Goal: Task Accomplishment & Management: Manage account settings

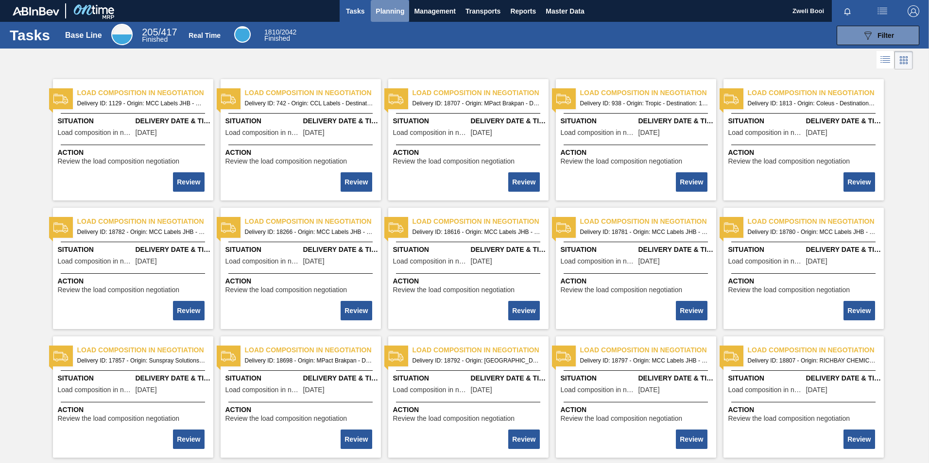
click at [388, 15] on span "Planning" at bounding box center [389, 11] width 29 height 12
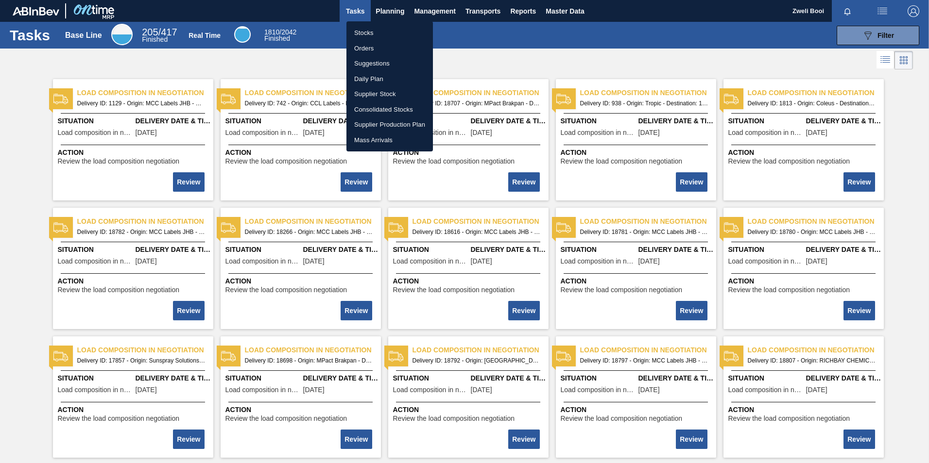
click at [376, 28] on li "Stocks" at bounding box center [389, 33] width 86 height 16
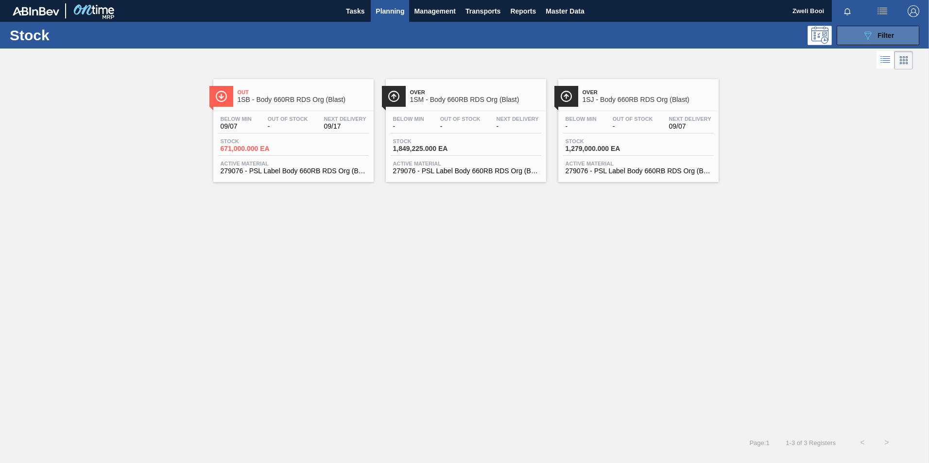
click at [878, 35] on span "Filter" at bounding box center [885, 36] width 17 height 8
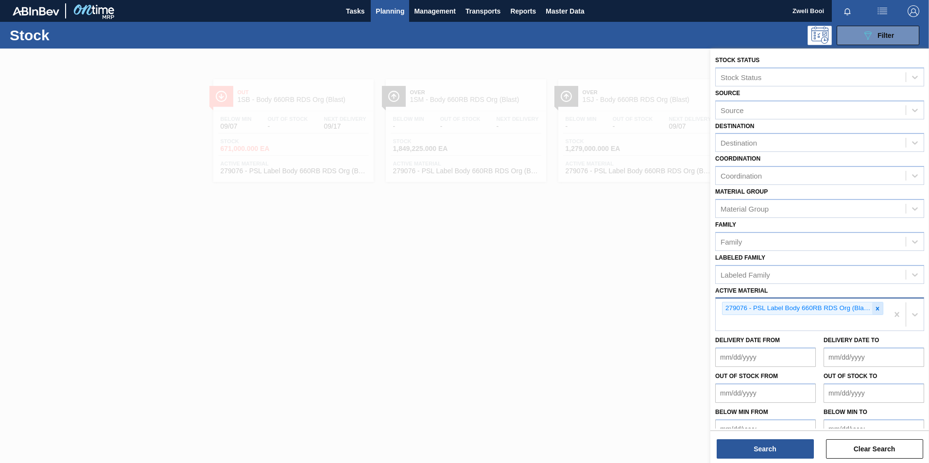
click at [874, 308] on icon at bounding box center [877, 309] width 7 height 7
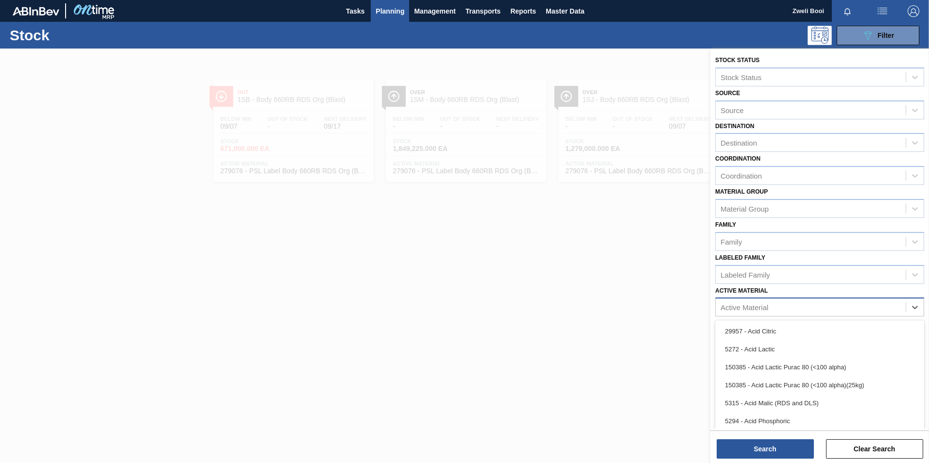
click at [750, 310] on div "Active Material" at bounding box center [744, 308] width 48 height 8
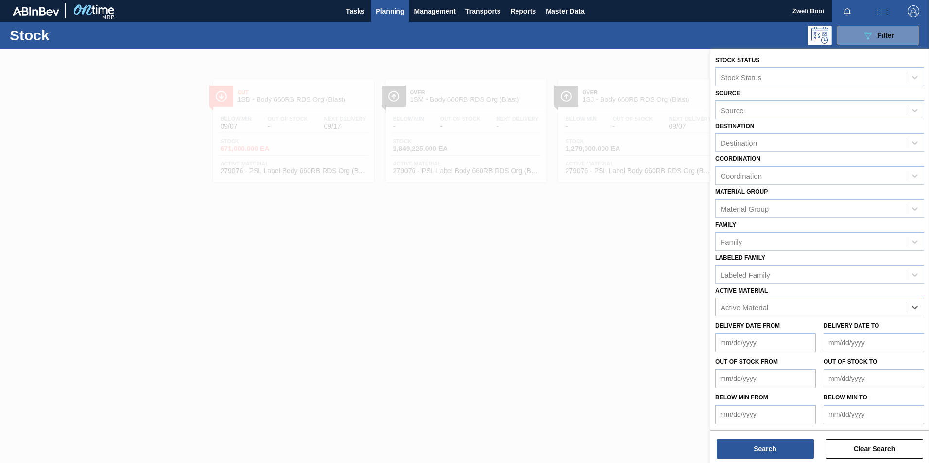
paste Material "283769"
type Material "283769"
click at [761, 327] on div "283769 - Outer Carton 620NRB Stella Artois PU" at bounding box center [819, 332] width 209 height 18
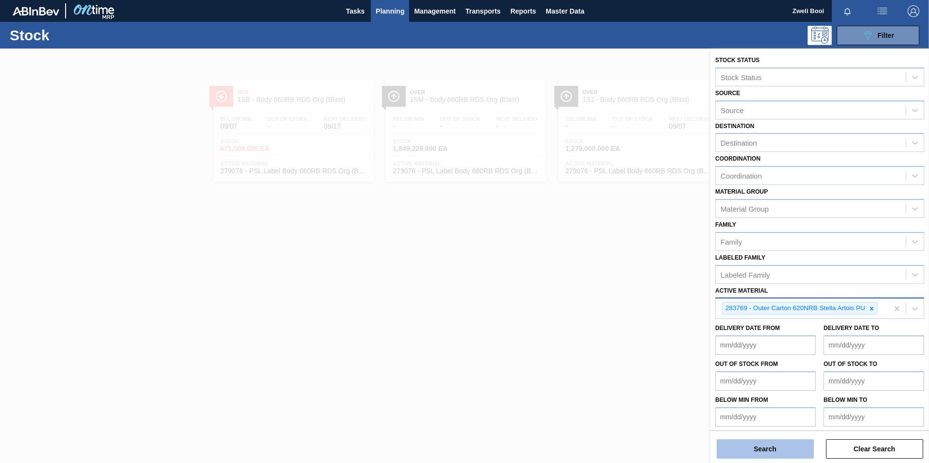
click at [768, 456] on button "Search" at bounding box center [764, 449] width 97 height 19
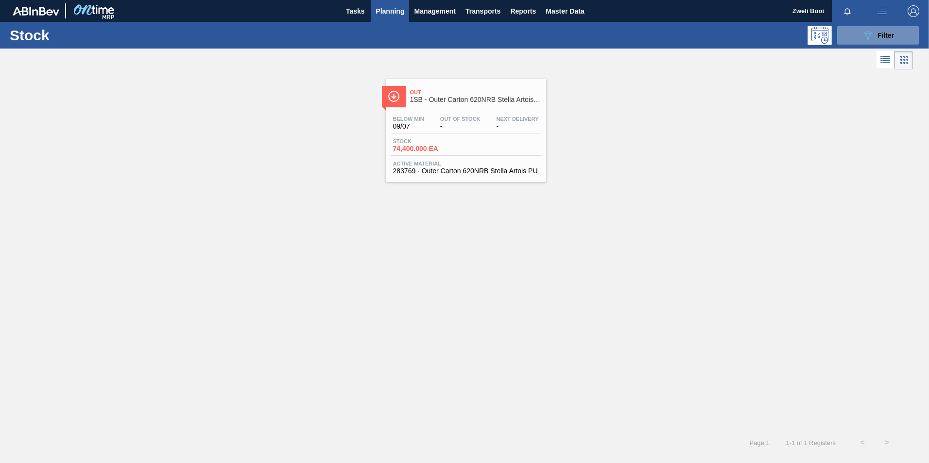
click at [523, 118] on span "Next Delivery" at bounding box center [517, 119] width 42 height 6
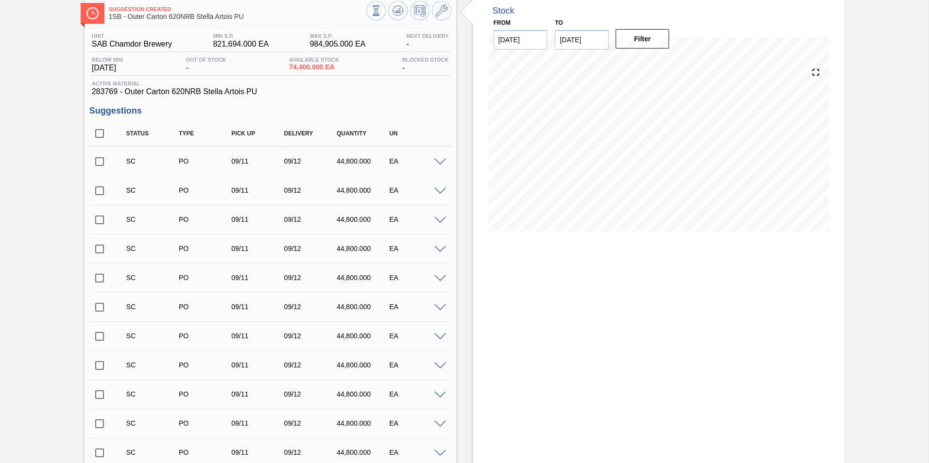
scroll to position [49, 0]
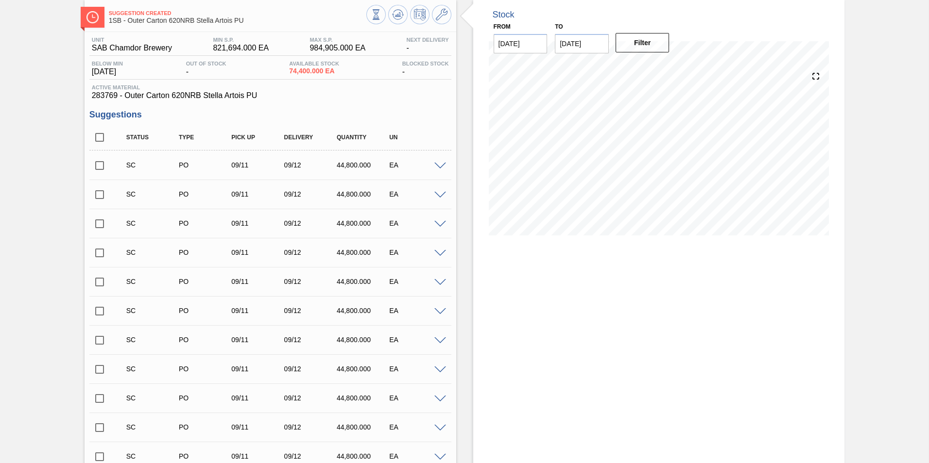
click at [436, 165] on span at bounding box center [440, 166] width 12 height 7
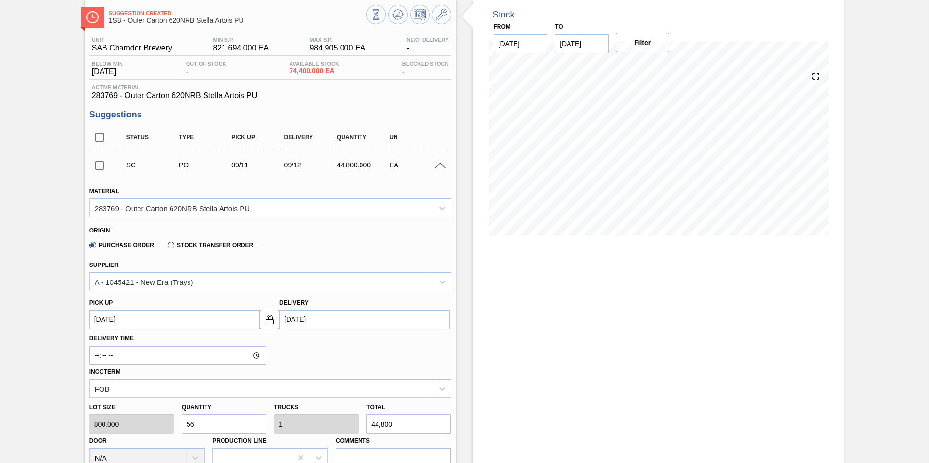
click at [436, 165] on span at bounding box center [440, 166] width 12 height 7
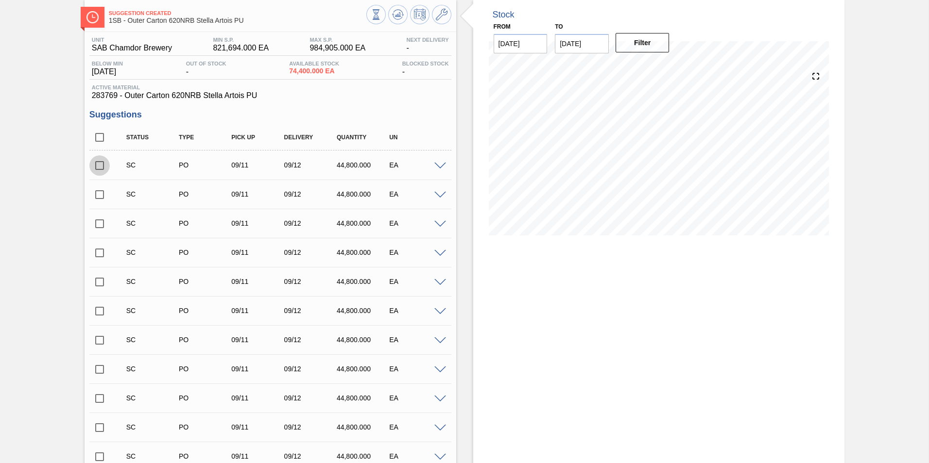
click at [104, 162] on input "checkbox" at bounding box center [99, 165] width 20 height 20
checkbox input "true"
click at [101, 193] on input "checkbox" at bounding box center [99, 195] width 20 height 20
checkbox input "true"
click at [98, 228] on input "checkbox" at bounding box center [99, 224] width 20 height 20
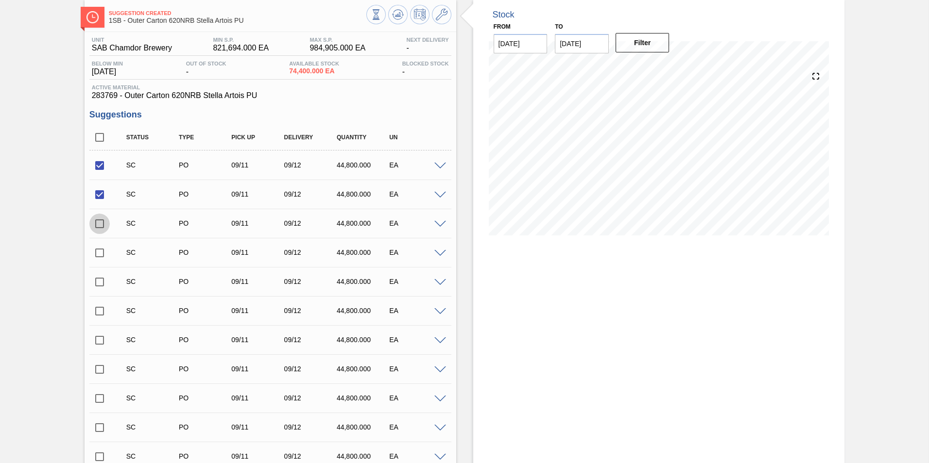
checkbox input "true"
click at [102, 249] on input "checkbox" at bounding box center [99, 253] width 20 height 20
checkbox input "true"
click at [100, 284] on input "checkbox" at bounding box center [99, 282] width 20 height 20
checkbox input "true"
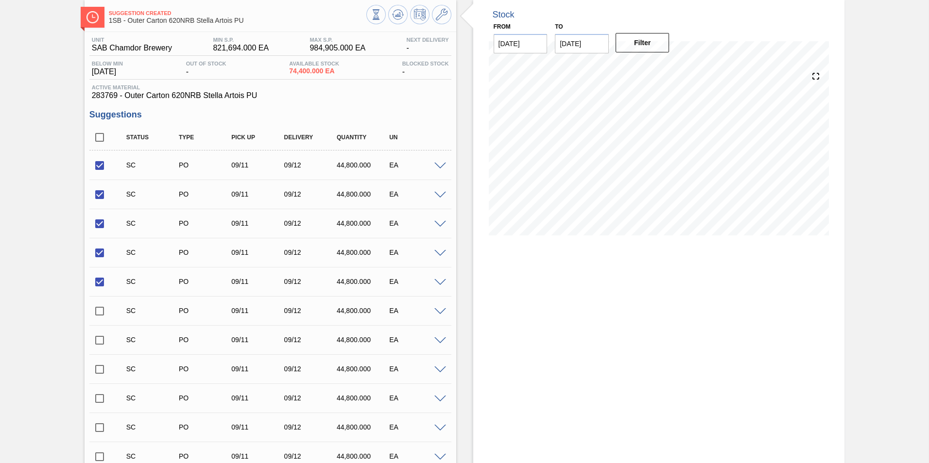
click at [103, 310] on input "checkbox" at bounding box center [99, 311] width 20 height 20
checkbox input "true"
click at [100, 342] on input "checkbox" at bounding box center [99, 340] width 20 height 20
checkbox input "true"
click at [97, 369] on input "checkbox" at bounding box center [99, 369] width 20 height 20
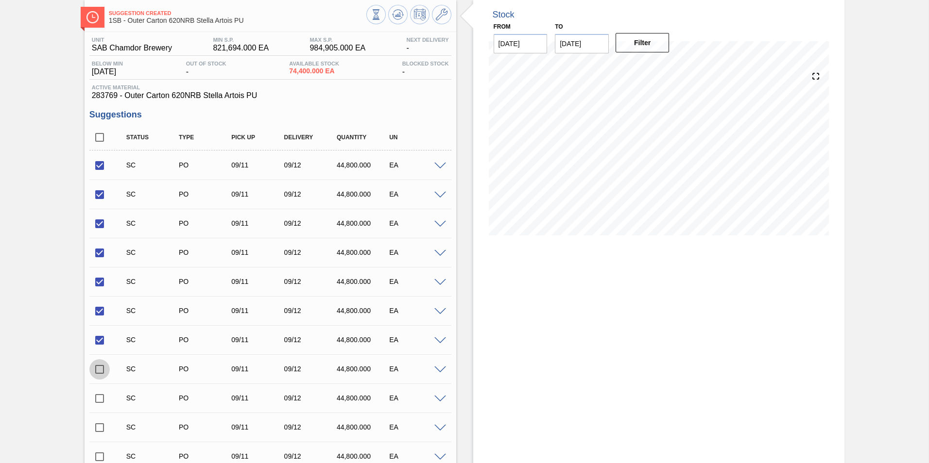
checkbox input "true"
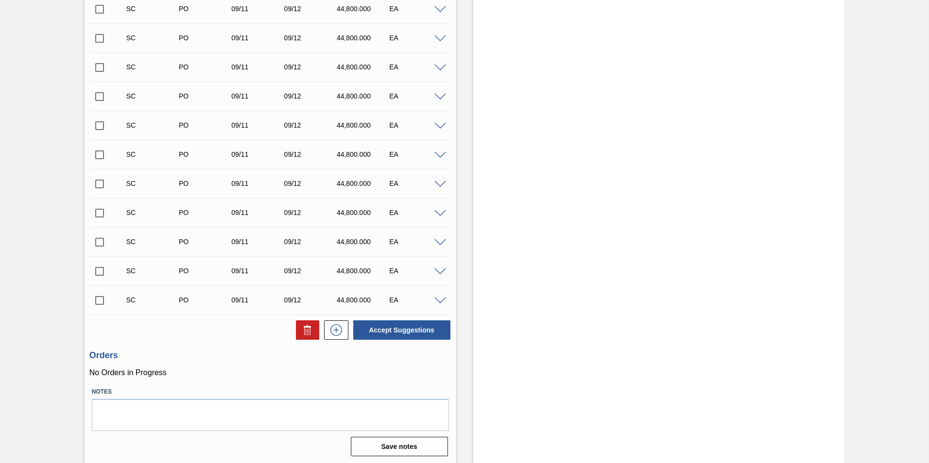
scroll to position [498, 0]
click at [403, 337] on button "Accept Suggestions" at bounding box center [401, 328] width 97 height 19
checkbox input "false"
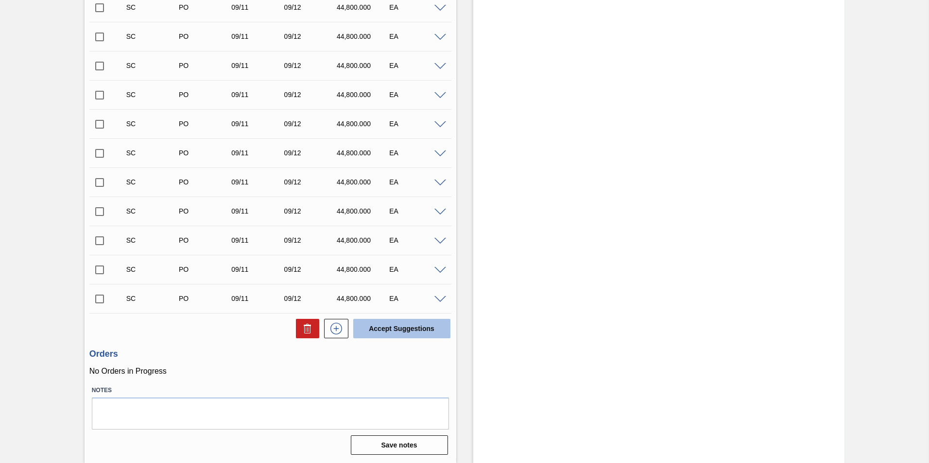
checkbox input "false"
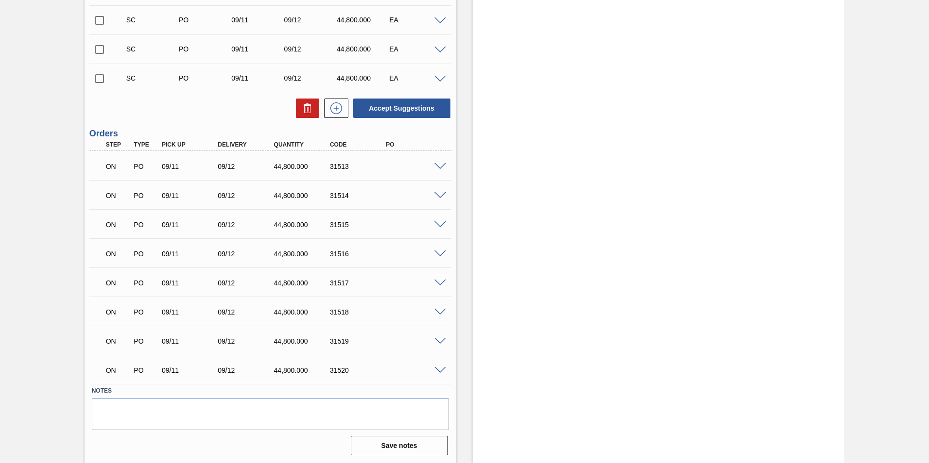
scroll to position [486, 0]
click at [594, 445] on div "Stock From [DATE] to [DATE] Filter" at bounding box center [659, 13] width 372 height 900
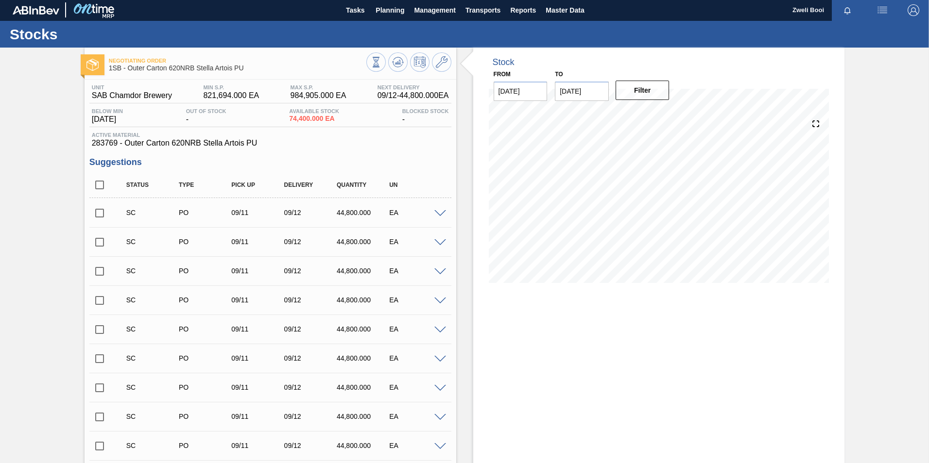
scroll to position [0, 0]
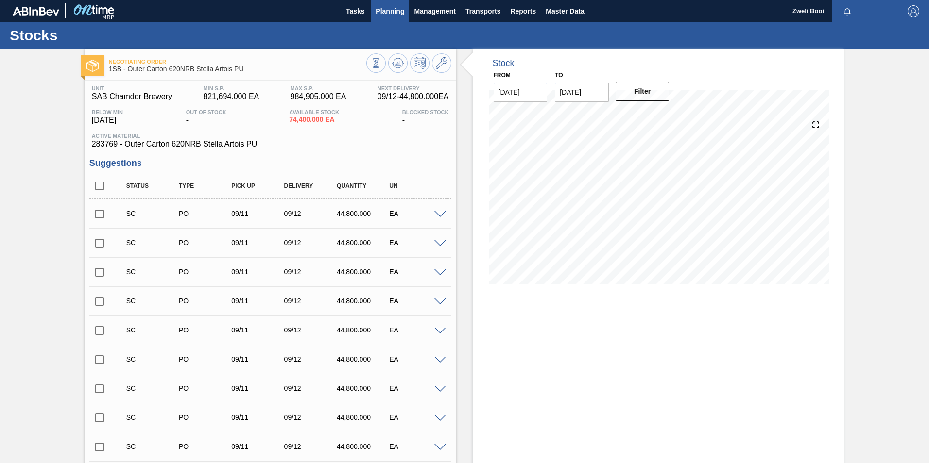
click at [379, 11] on span "Planning" at bounding box center [389, 11] width 29 height 12
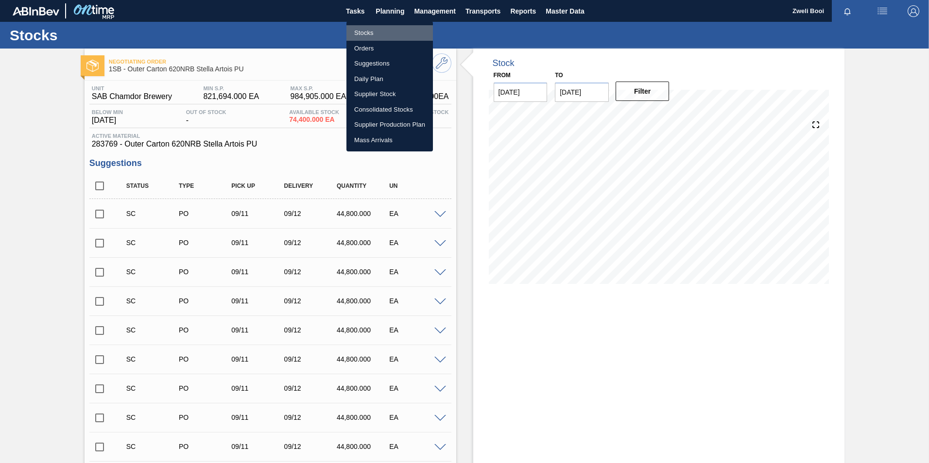
click at [370, 27] on li "Stocks" at bounding box center [389, 33] width 86 height 16
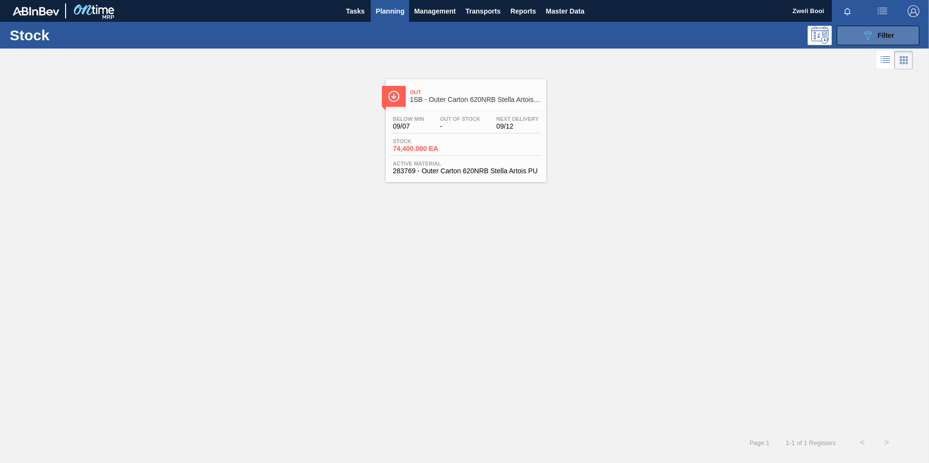
click at [874, 34] on div "089F7B8B-B2A5-4AFE-B5C0-19BA573D28AC Filter" at bounding box center [878, 36] width 32 height 12
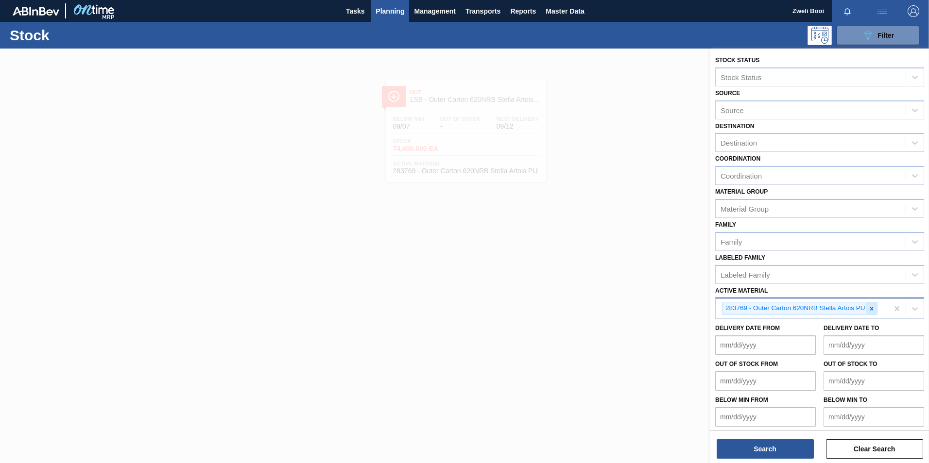
click at [875, 309] on icon at bounding box center [871, 309] width 7 height 7
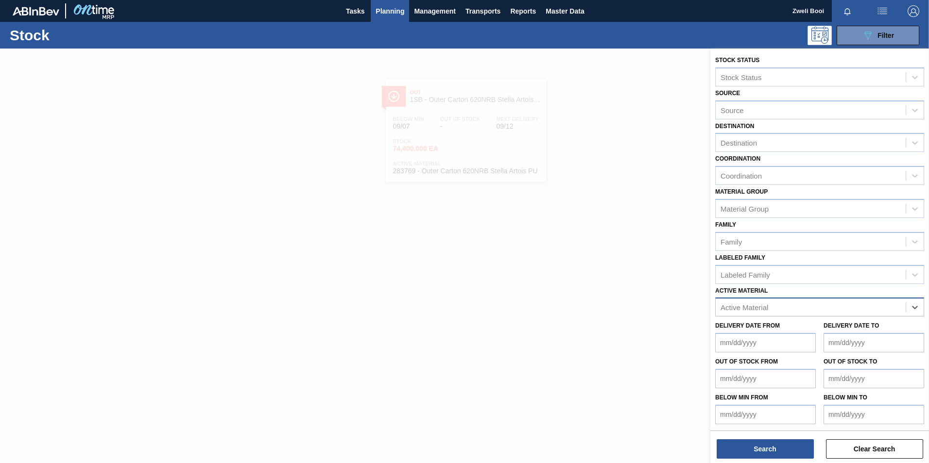
paste Material "283771"
type Material "283771"
click at [832, 326] on div "283771 - Label Body 620 NRB Stella Artois PU" at bounding box center [819, 332] width 209 height 18
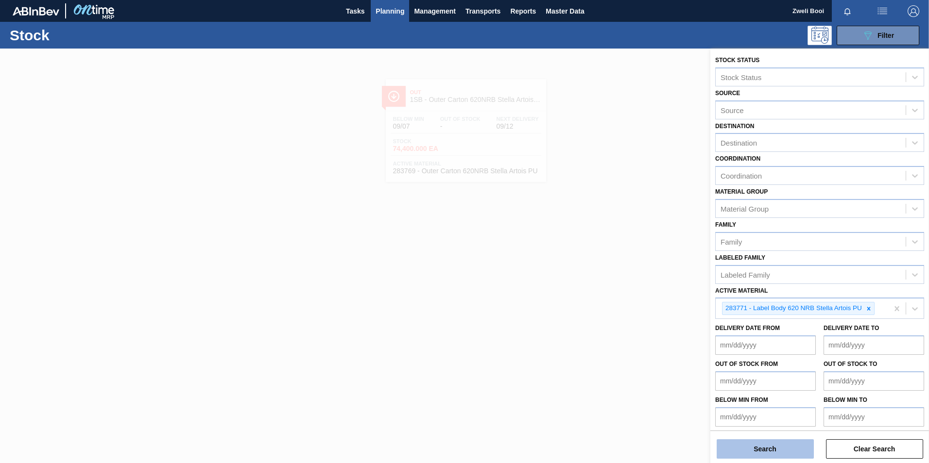
click at [773, 446] on button "Search" at bounding box center [764, 449] width 97 height 19
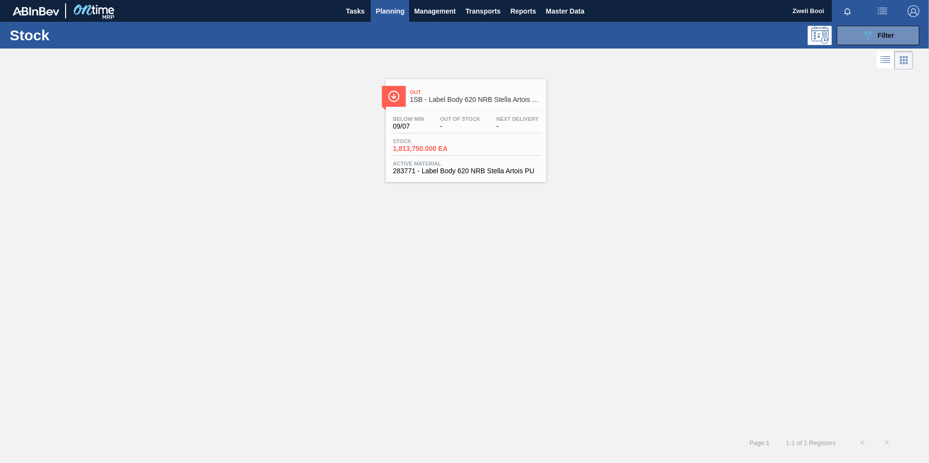
click at [437, 139] on span "Stock" at bounding box center [427, 141] width 68 height 6
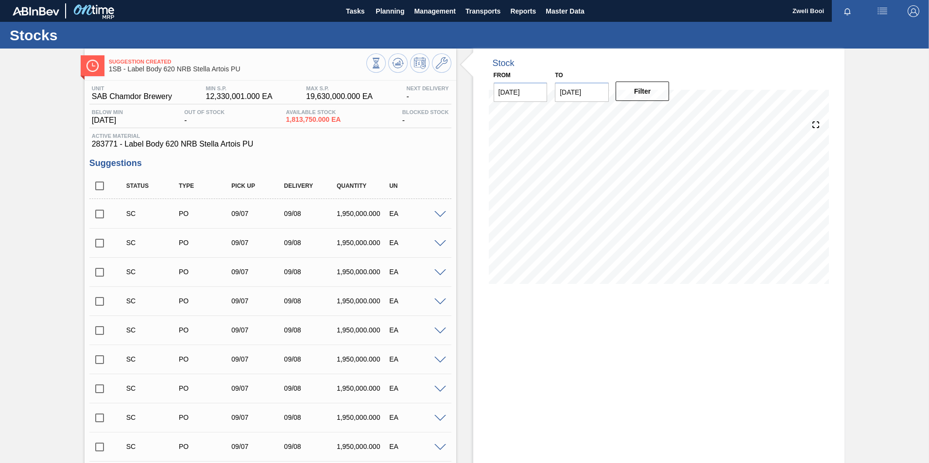
click at [100, 215] on input "checkbox" at bounding box center [99, 214] width 20 height 20
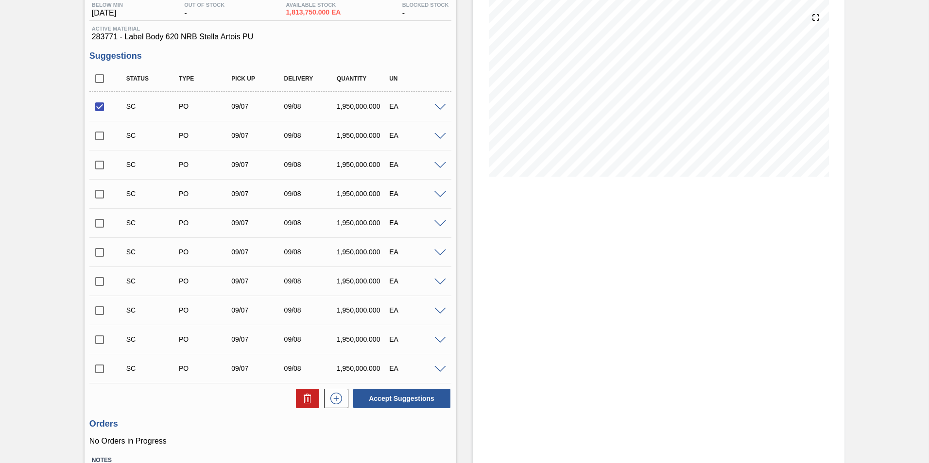
scroll to position [177, 0]
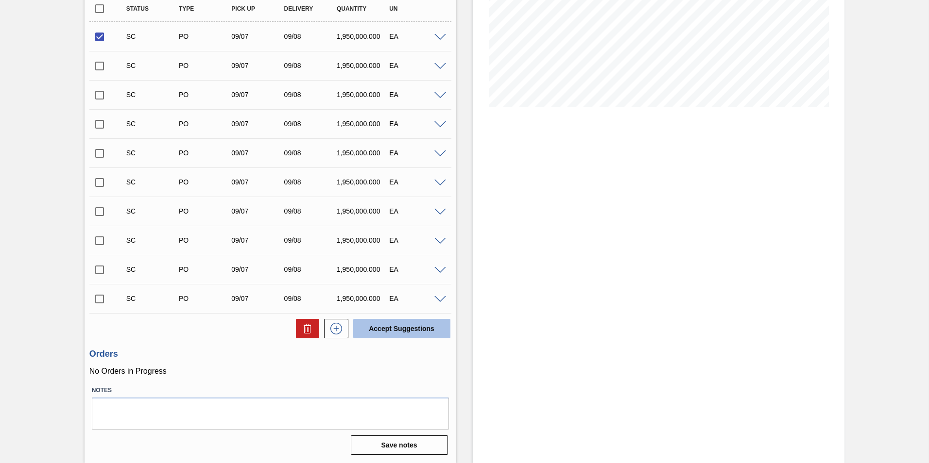
click at [416, 328] on button "Accept Suggestions" at bounding box center [401, 328] width 97 height 19
checkbox input "false"
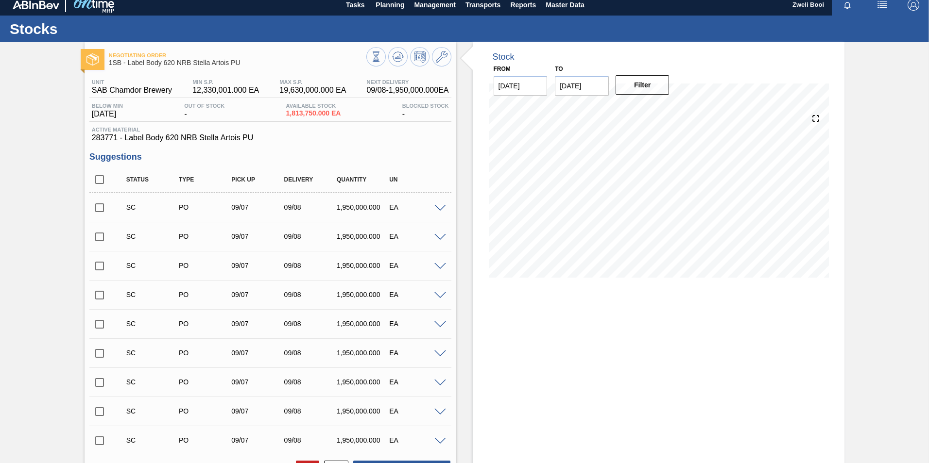
scroll to position [0, 0]
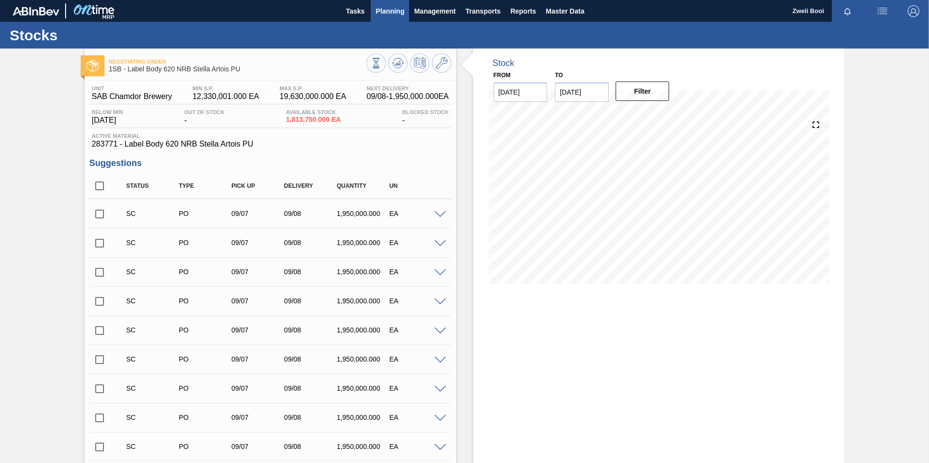
click at [399, 12] on span "Planning" at bounding box center [389, 11] width 29 height 12
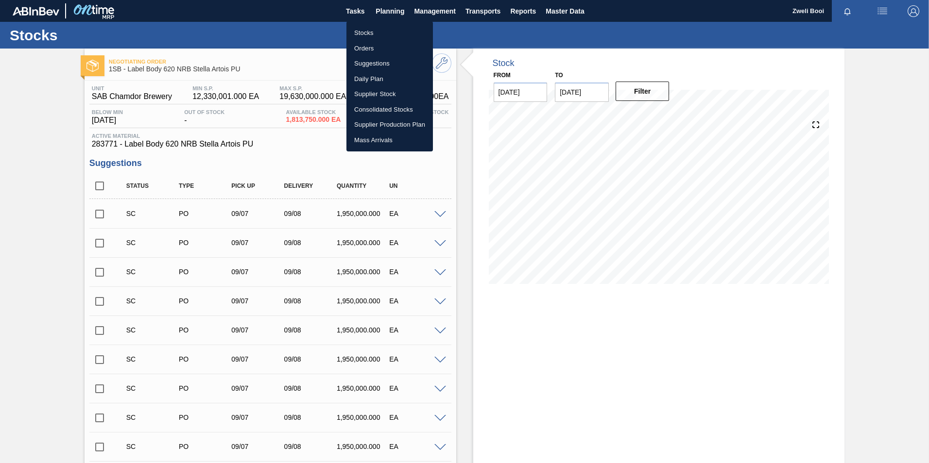
click at [358, 31] on li "Stocks" at bounding box center [389, 33] width 86 height 16
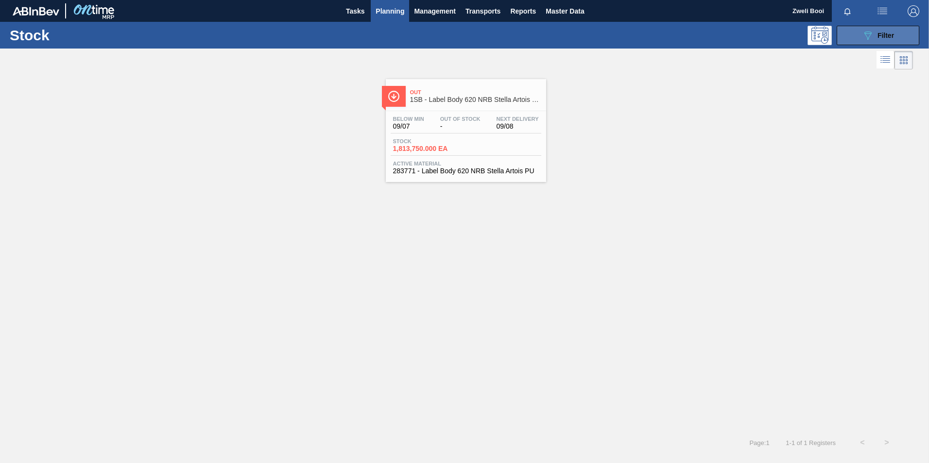
click at [871, 41] on button "089F7B8B-B2A5-4AFE-B5C0-19BA573D28AC Filter" at bounding box center [877, 35] width 83 height 19
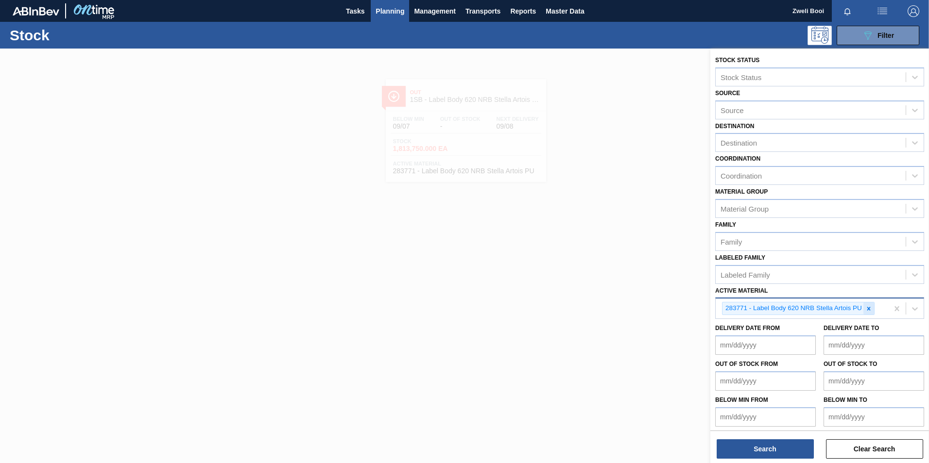
click at [867, 307] on icon at bounding box center [868, 309] width 7 height 7
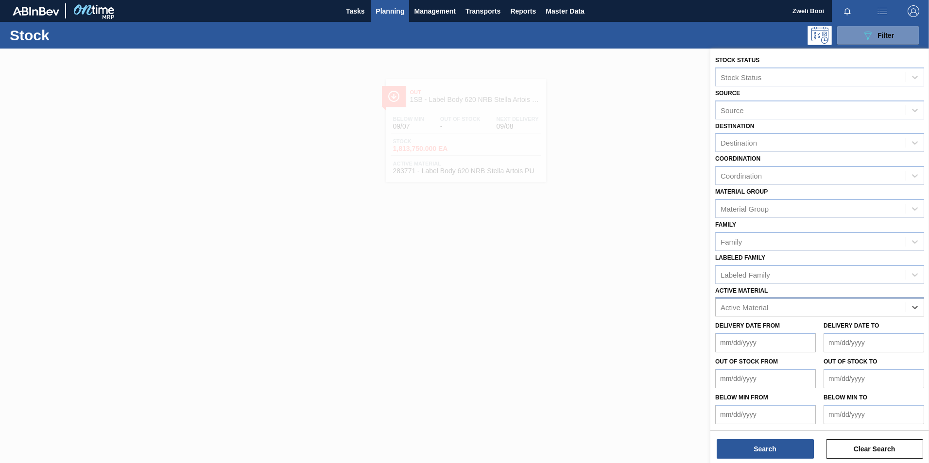
paste Material "283763"
type Material "283763"
click at [750, 330] on div "283763 - Label Back Stella Artois 620 PU" at bounding box center [819, 332] width 209 height 18
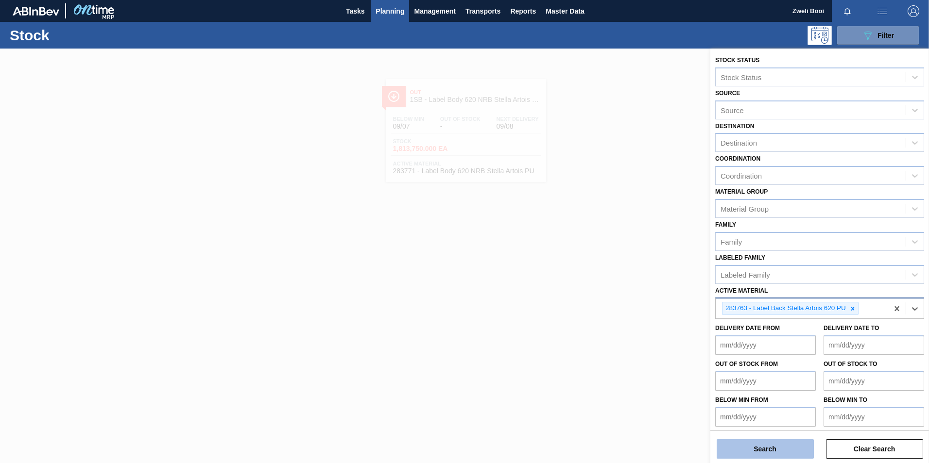
click at [767, 454] on button "Search" at bounding box center [764, 449] width 97 height 19
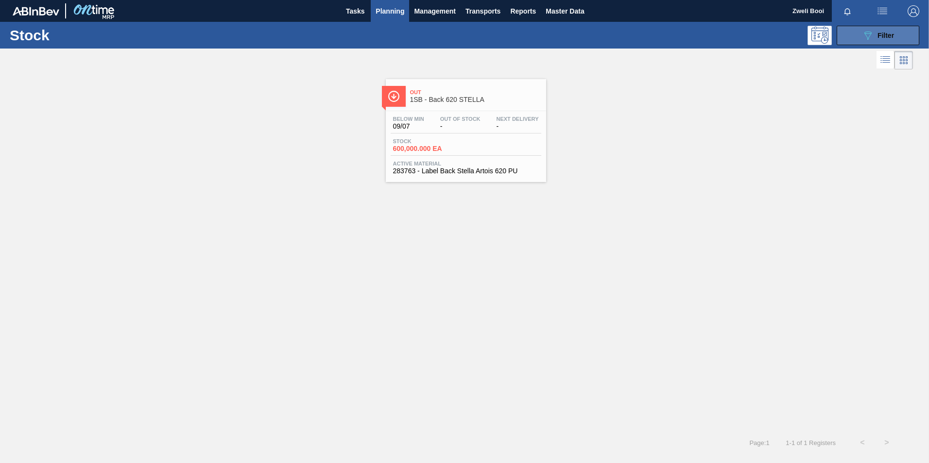
click at [871, 40] on icon "089F7B8B-B2A5-4AFE-B5C0-19BA573D28AC" at bounding box center [868, 36] width 12 height 12
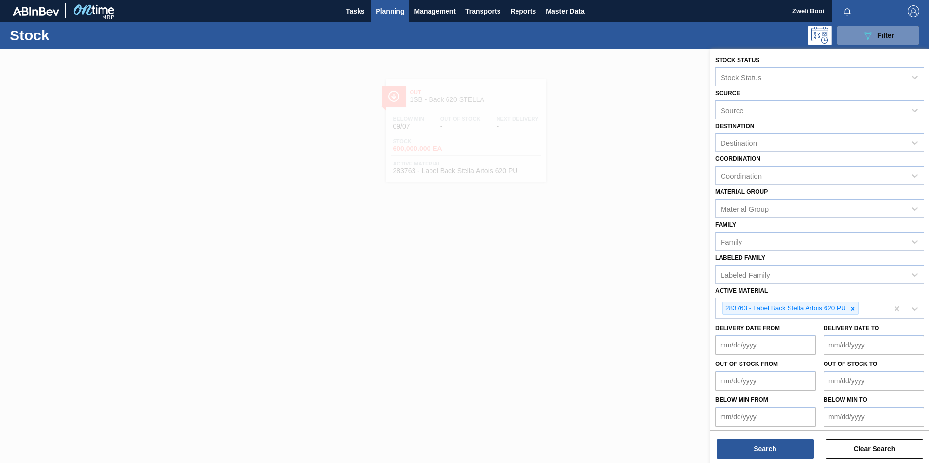
click at [552, 290] on div at bounding box center [464, 280] width 929 height 463
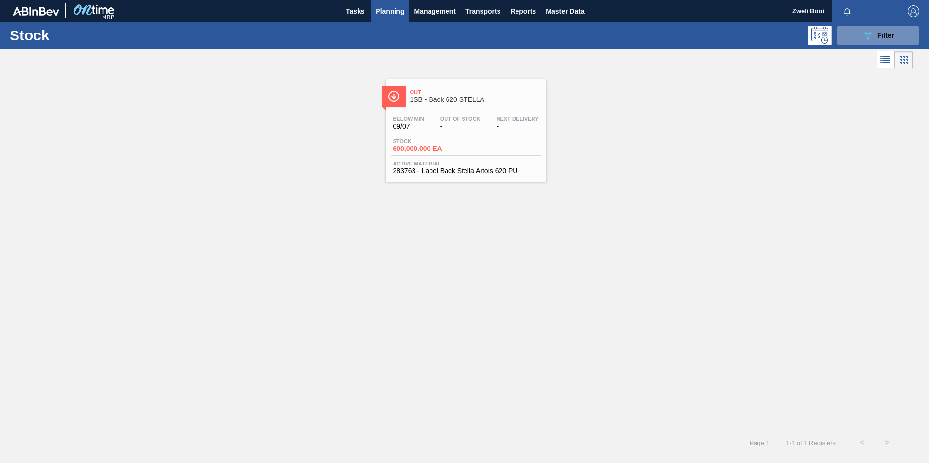
drag, startPoint x: 459, startPoint y: 114, endPoint x: 562, endPoint y: 185, distance: 125.0
click at [459, 114] on div "Below Min 09/07 Out Of Stock - Next Delivery - Stock 600,000.000 EA Active Mate…" at bounding box center [466, 144] width 160 height 66
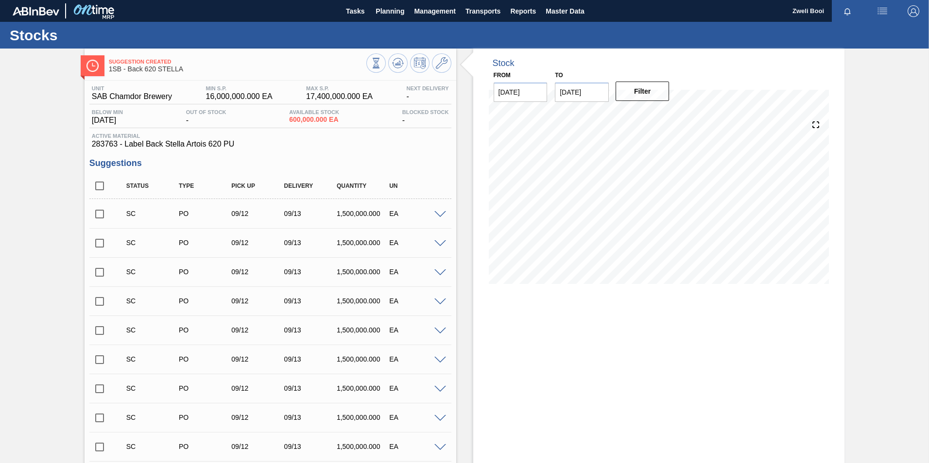
click at [93, 215] on input "checkbox" at bounding box center [99, 214] width 20 height 20
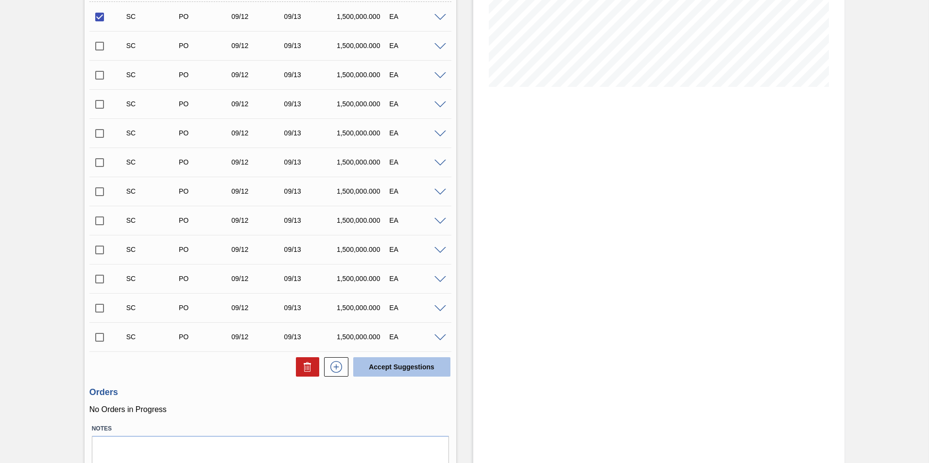
scroll to position [206, 0]
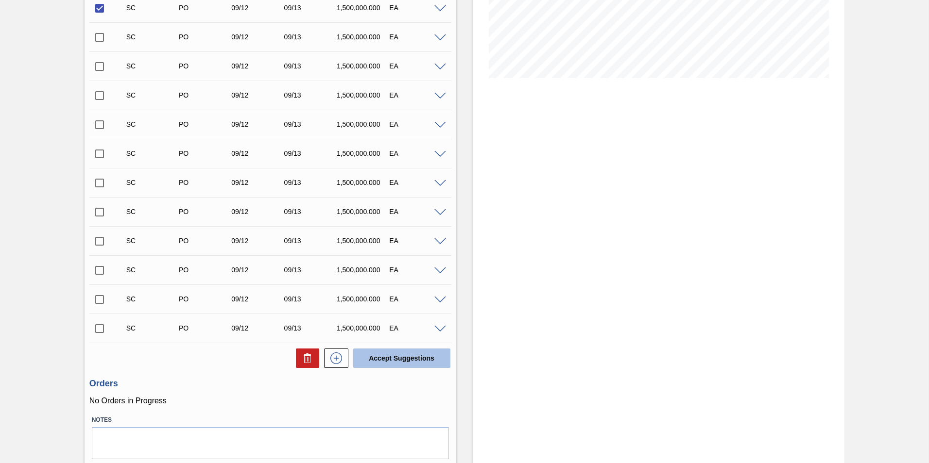
click at [399, 360] on button "Accept Suggestions" at bounding box center [401, 358] width 97 height 19
checkbox input "false"
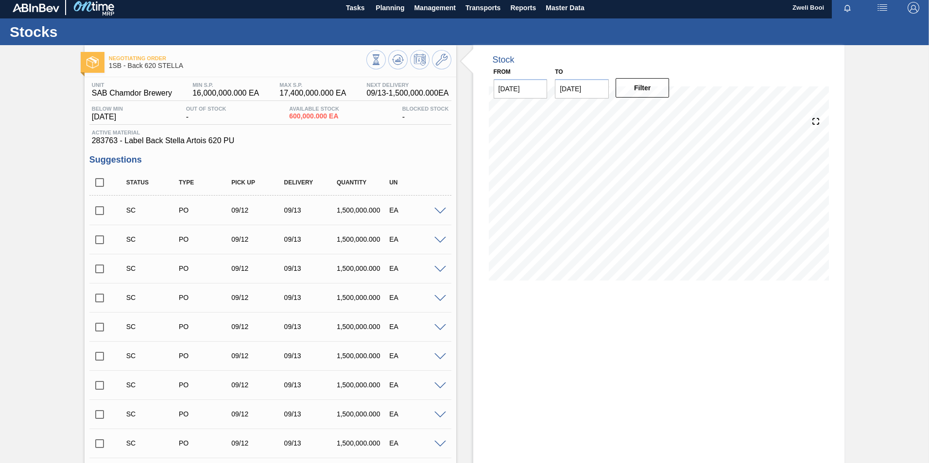
scroll to position [0, 0]
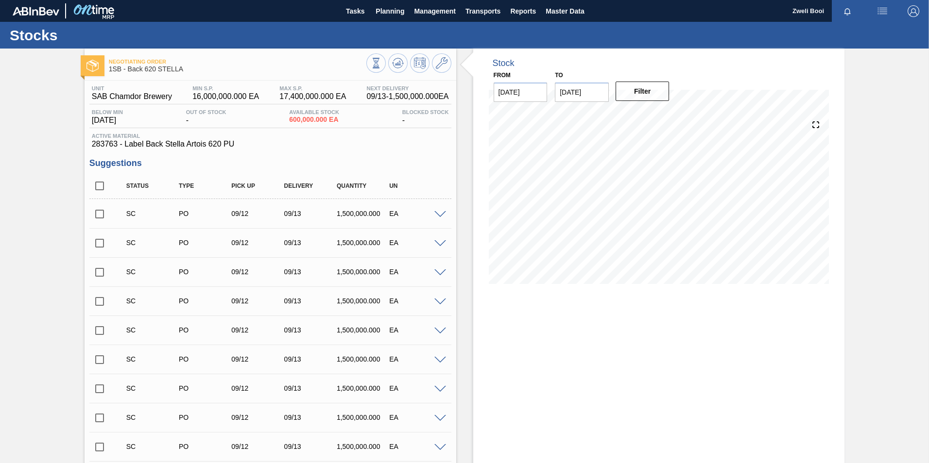
drag, startPoint x: 494, startPoint y: 297, endPoint x: 482, endPoint y: 267, distance: 32.7
click at [494, 297] on div "09/07 Stock Projection 600,000 SAP Planning 0 Target Point 17,400,000 Suggestio…" at bounding box center [659, 201] width 340 height 194
click at [389, 15] on span "Planning" at bounding box center [389, 11] width 29 height 12
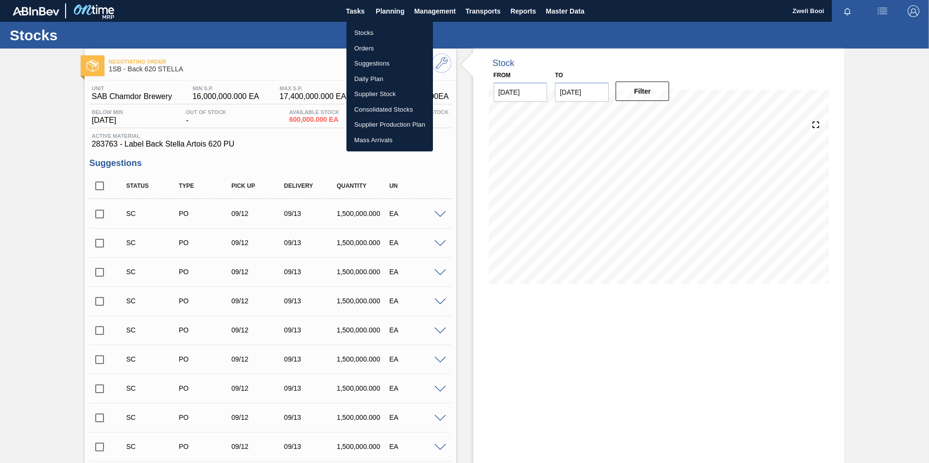
click at [386, 38] on li "Stocks" at bounding box center [389, 33] width 86 height 16
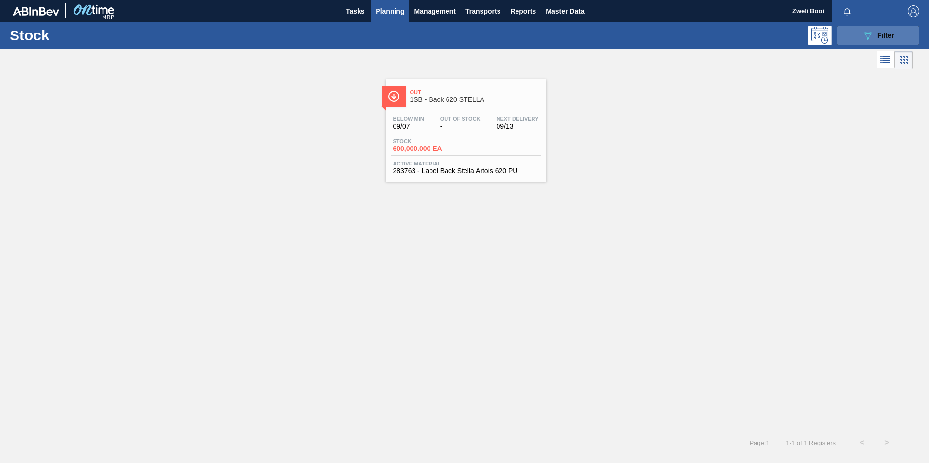
click at [897, 34] on button "089F7B8B-B2A5-4AFE-B5C0-19BA573D28AC Filter" at bounding box center [877, 35] width 83 height 19
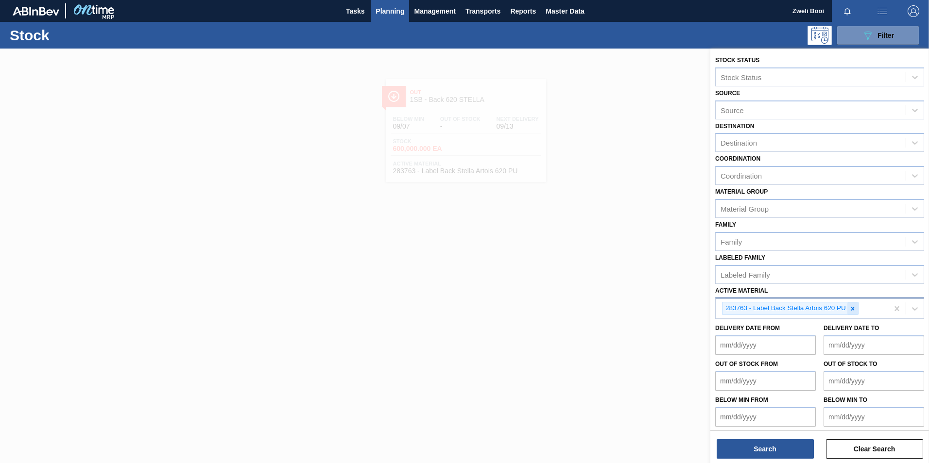
click at [853, 309] on icon at bounding box center [852, 309] width 7 height 7
paste Material "283770"
type Material "283770"
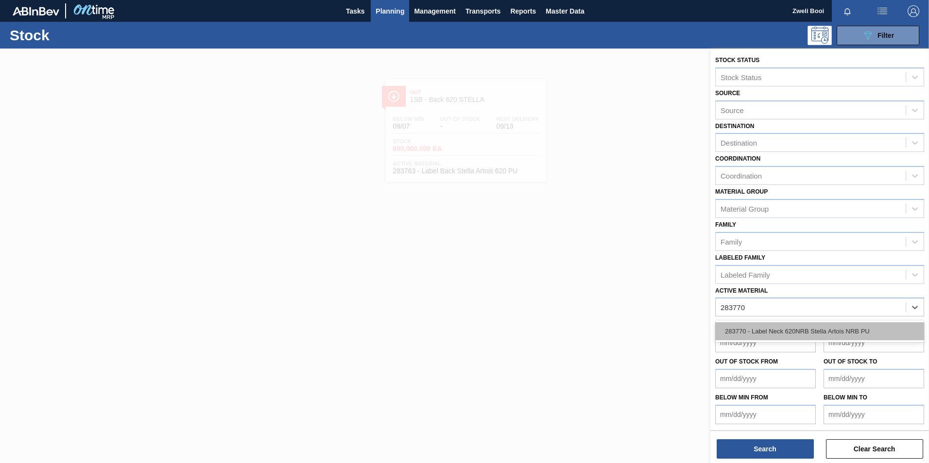
click at [791, 337] on div "283770 - Label Neck 620NRB Stella Artois NRB PU" at bounding box center [819, 332] width 209 height 18
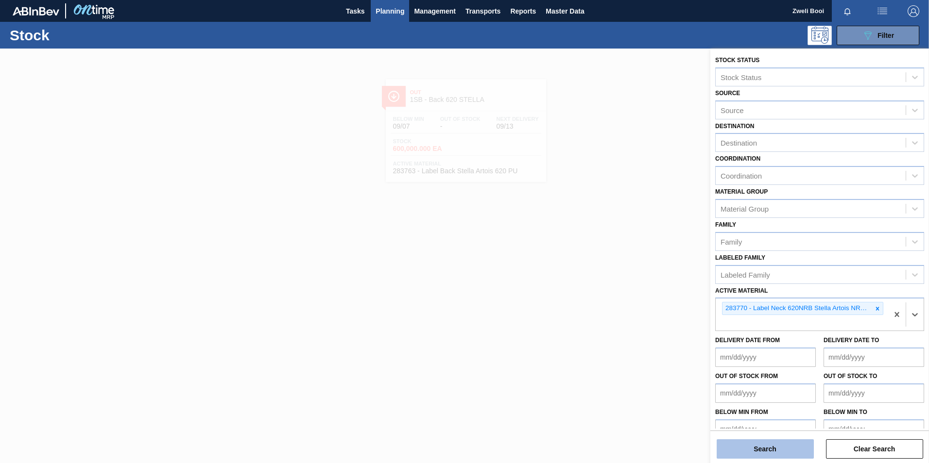
click at [769, 452] on button "Search" at bounding box center [764, 449] width 97 height 19
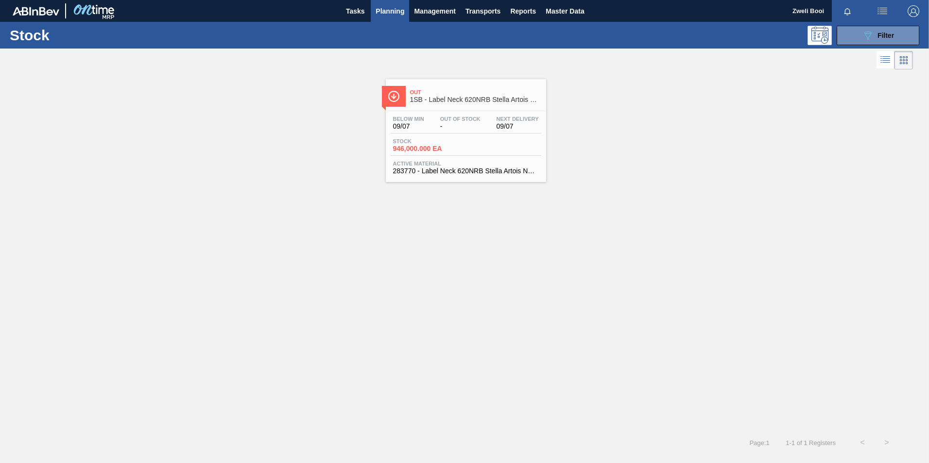
click at [461, 124] on span "-" at bounding box center [460, 126] width 40 height 7
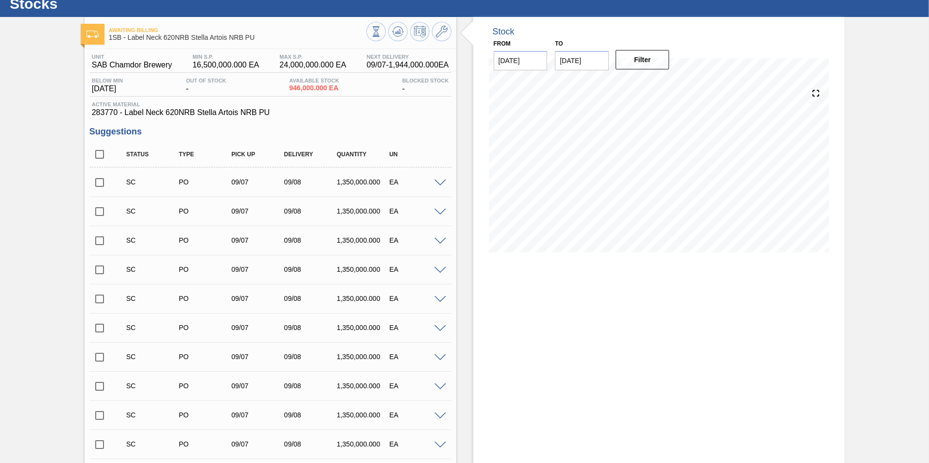
scroll to position [49, 0]
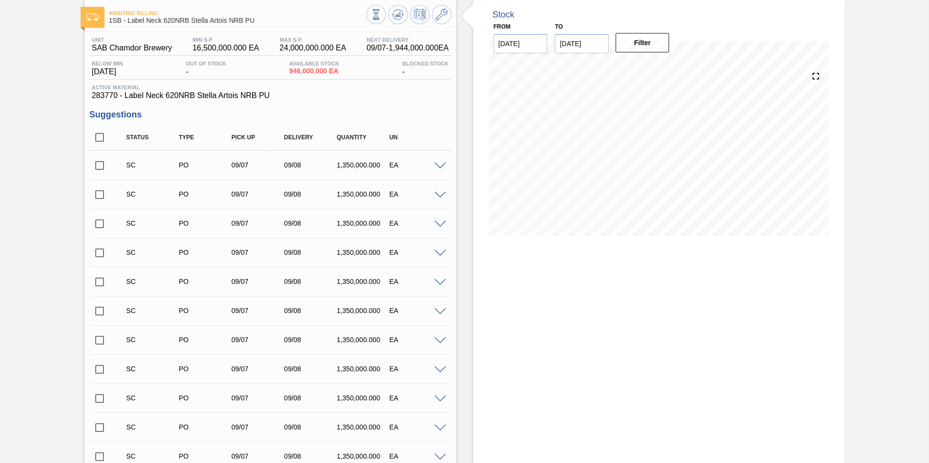
click at [99, 166] on input "checkbox" at bounding box center [99, 165] width 20 height 20
checkbox input "true"
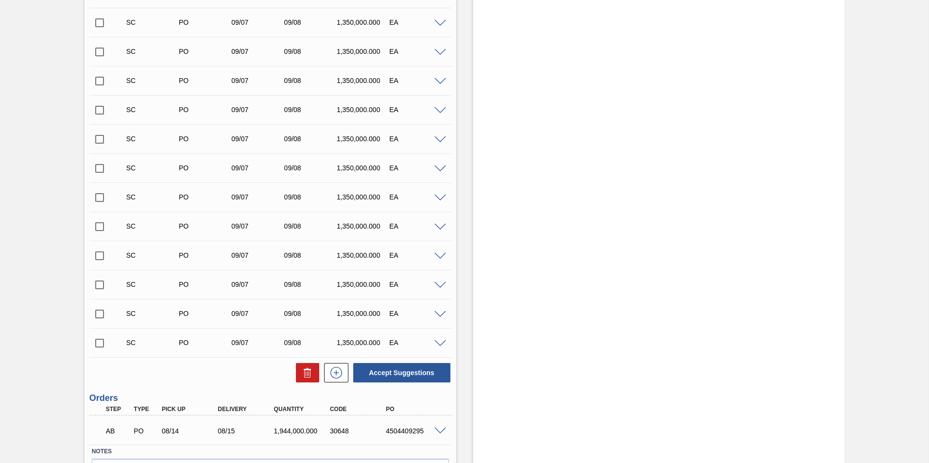
scroll to position [340, 0]
